Goal: Task Accomplishment & Management: Use online tool/utility

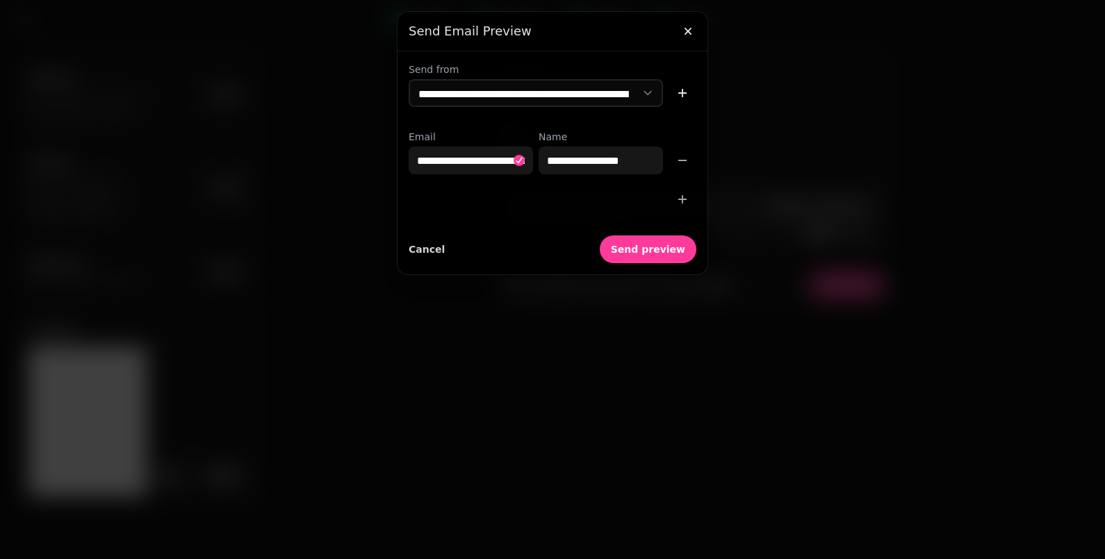
select select "**********"
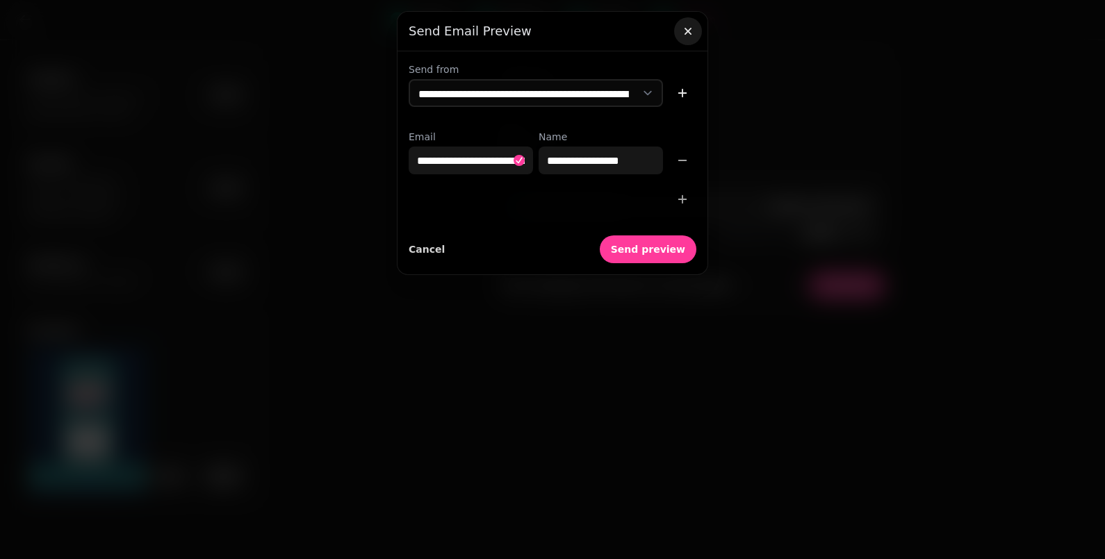
click at [684, 28] on icon "button" at bounding box center [688, 31] width 14 height 14
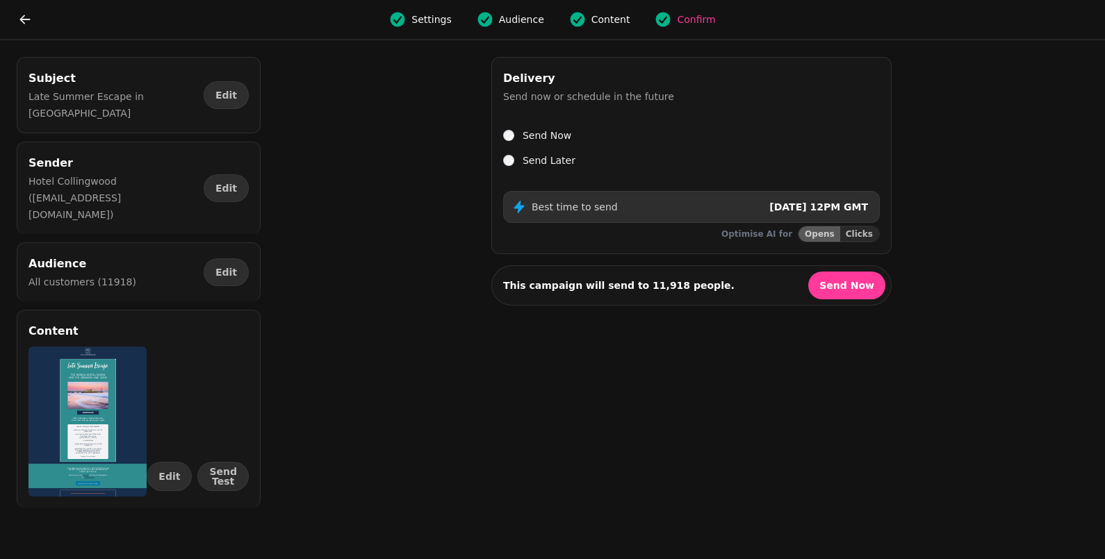
click at [598, 18] on span "Content" at bounding box center [610, 20] width 39 height 14
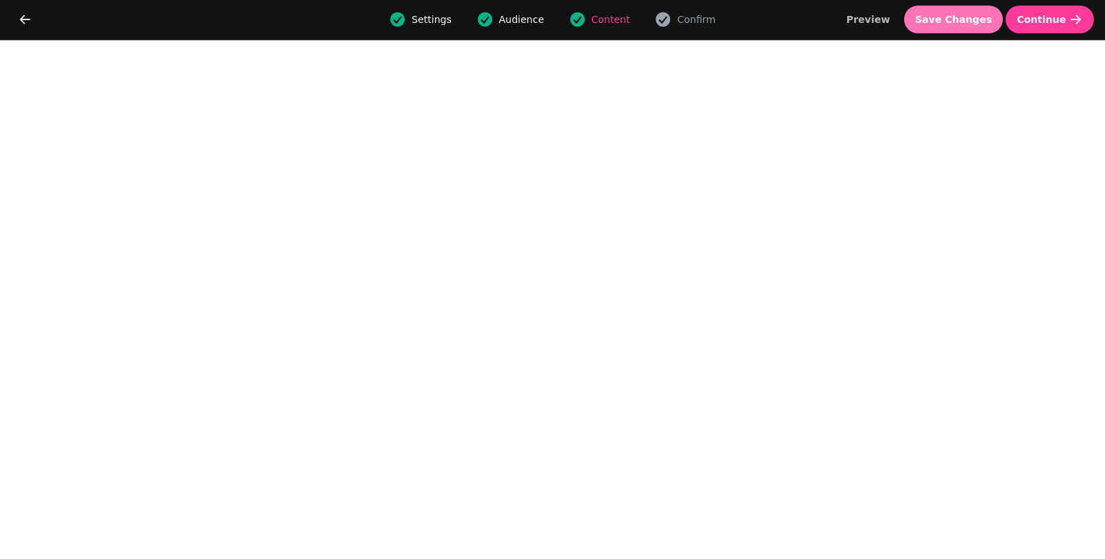
click at [978, 18] on span "Save Changes" at bounding box center [953, 20] width 77 height 10
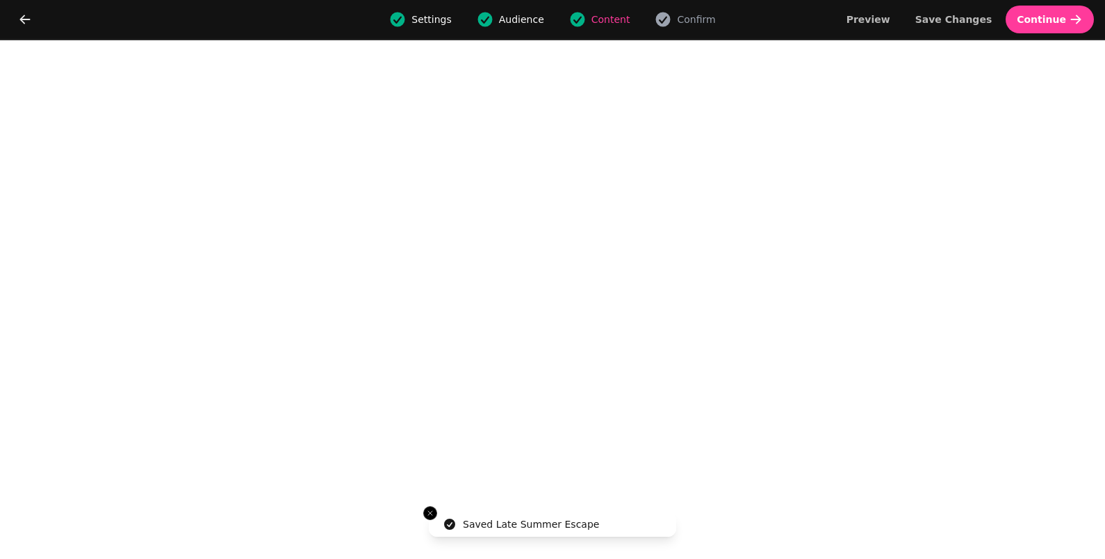
click at [1039, 18] on span "Continue" at bounding box center [1040, 20] width 49 height 10
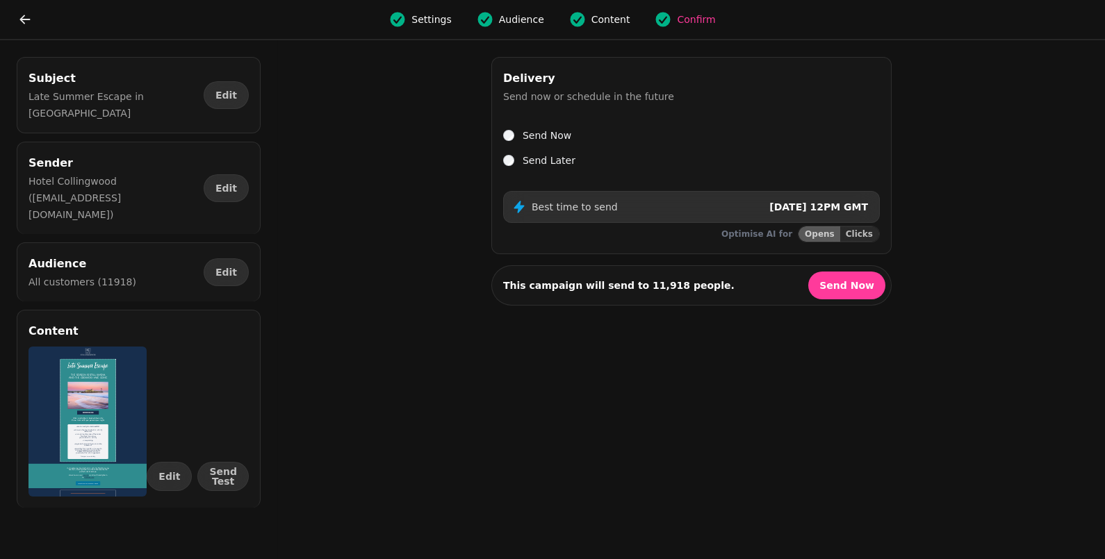
click at [604, 19] on span "Content" at bounding box center [610, 20] width 39 height 14
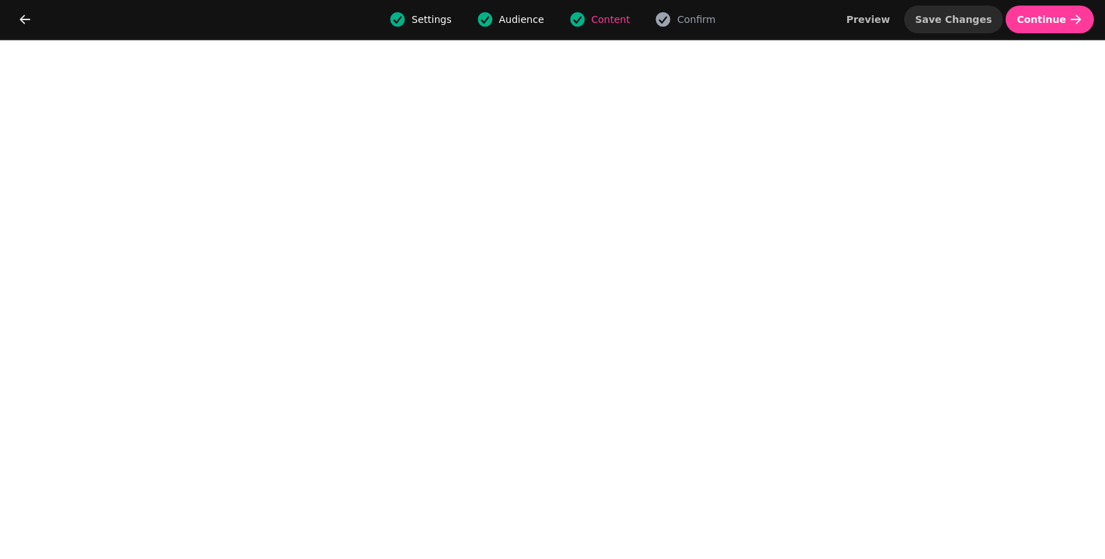
click at [969, 21] on span "Save Changes" at bounding box center [953, 20] width 77 height 10
